Goal: Task Accomplishment & Management: Use online tool/utility

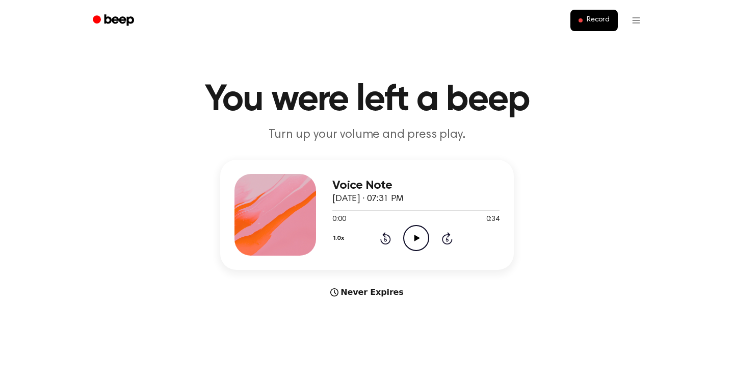
click at [414, 236] on icon "Play Audio" at bounding box center [416, 238] width 26 height 26
click at [582, 19] on span at bounding box center [581, 20] width 4 height 4
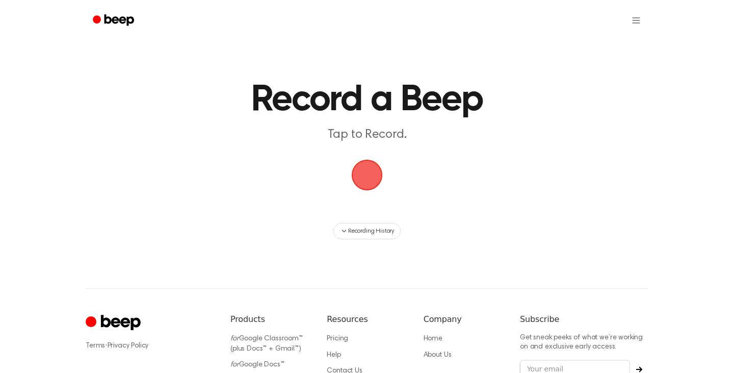
click at [365, 163] on span "button" at bounding box center [367, 175] width 42 height 42
click at [367, 171] on span "button" at bounding box center [367, 175] width 42 height 42
click at [367, 171] on span "button" at bounding box center [367, 175] width 35 height 35
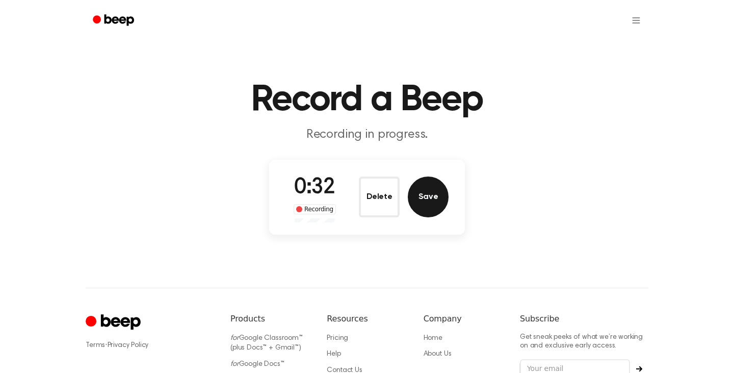
click at [426, 206] on button "Save" at bounding box center [428, 196] width 41 height 41
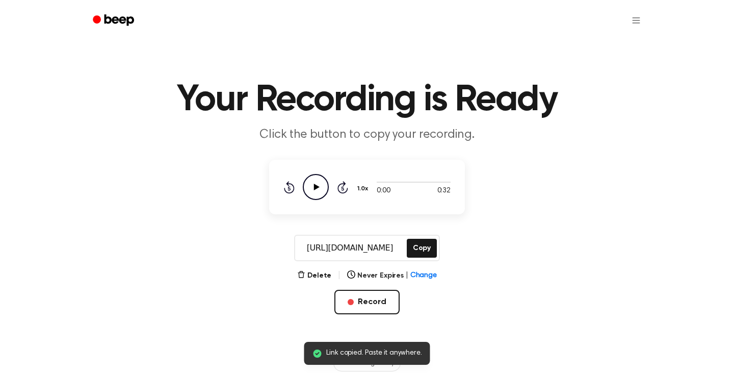
click at [308, 181] on icon "Play Audio" at bounding box center [316, 187] width 26 height 26
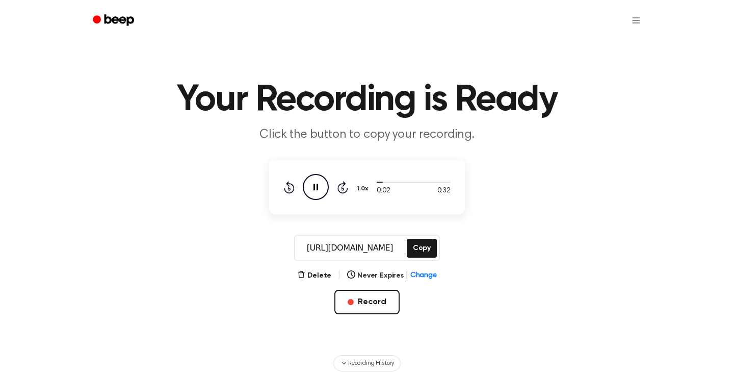
click at [314, 186] on icon at bounding box center [316, 187] width 5 height 7
click at [317, 182] on icon "Play Audio" at bounding box center [316, 187] width 26 height 26
click at [316, 183] on icon "Pause Audio" at bounding box center [316, 187] width 26 height 26
click at [320, 269] on div "Delete | Never Expires | Change" at bounding box center [367, 275] width 140 height 12
click at [316, 271] on button "Delete" at bounding box center [314, 275] width 34 height 11
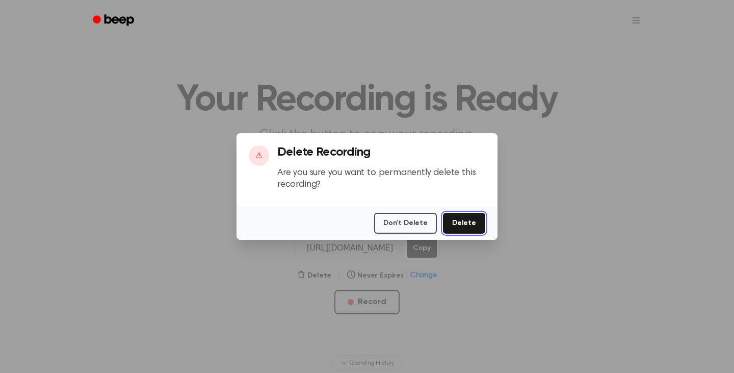
click at [476, 221] on button "Delete" at bounding box center [464, 223] width 42 height 21
